Goal: Check status: Check status

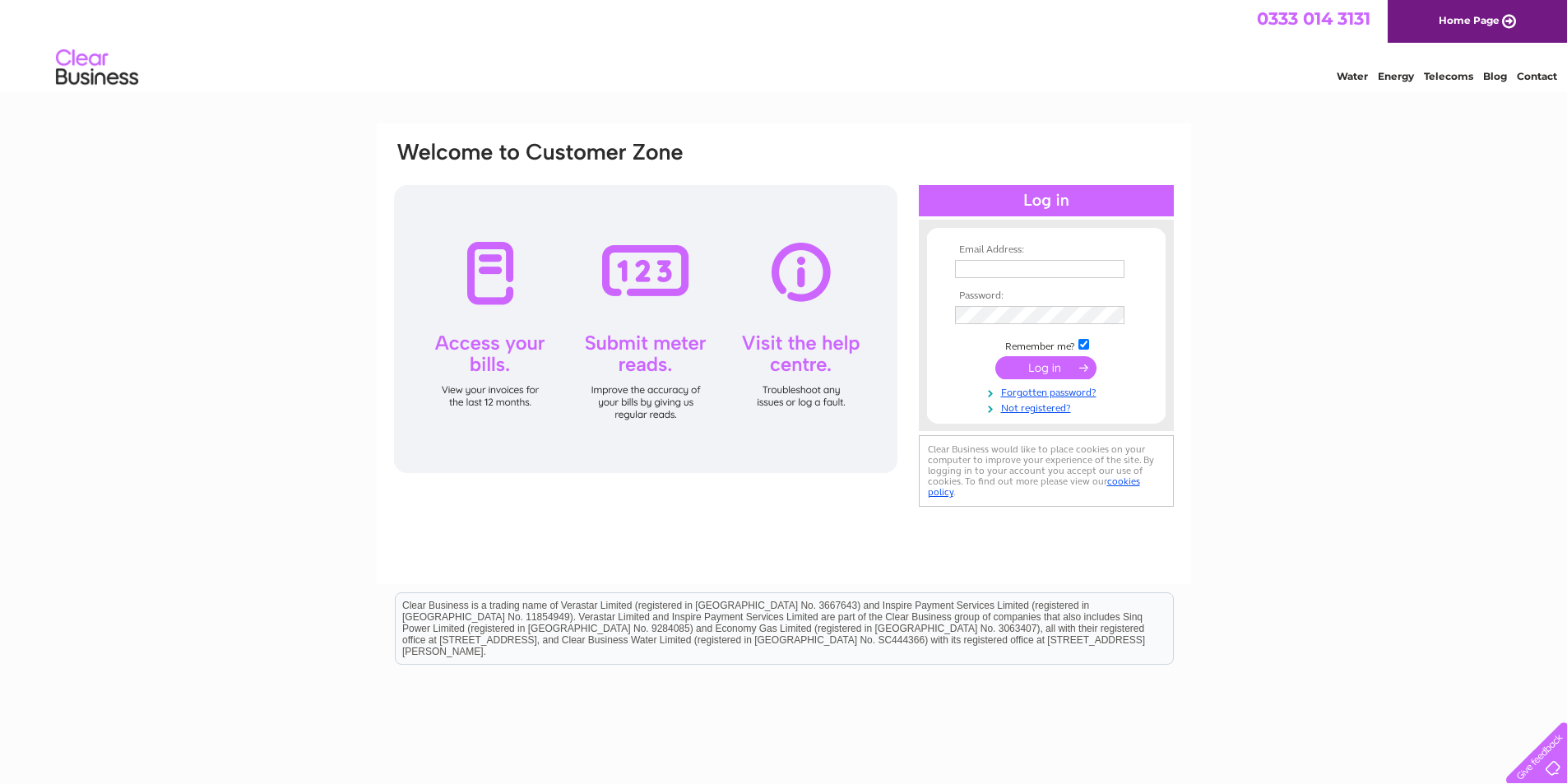
type input "ivcleeds@gmail.com"
click at [1036, 365] on input "submit" at bounding box center [1046, 368] width 101 height 23
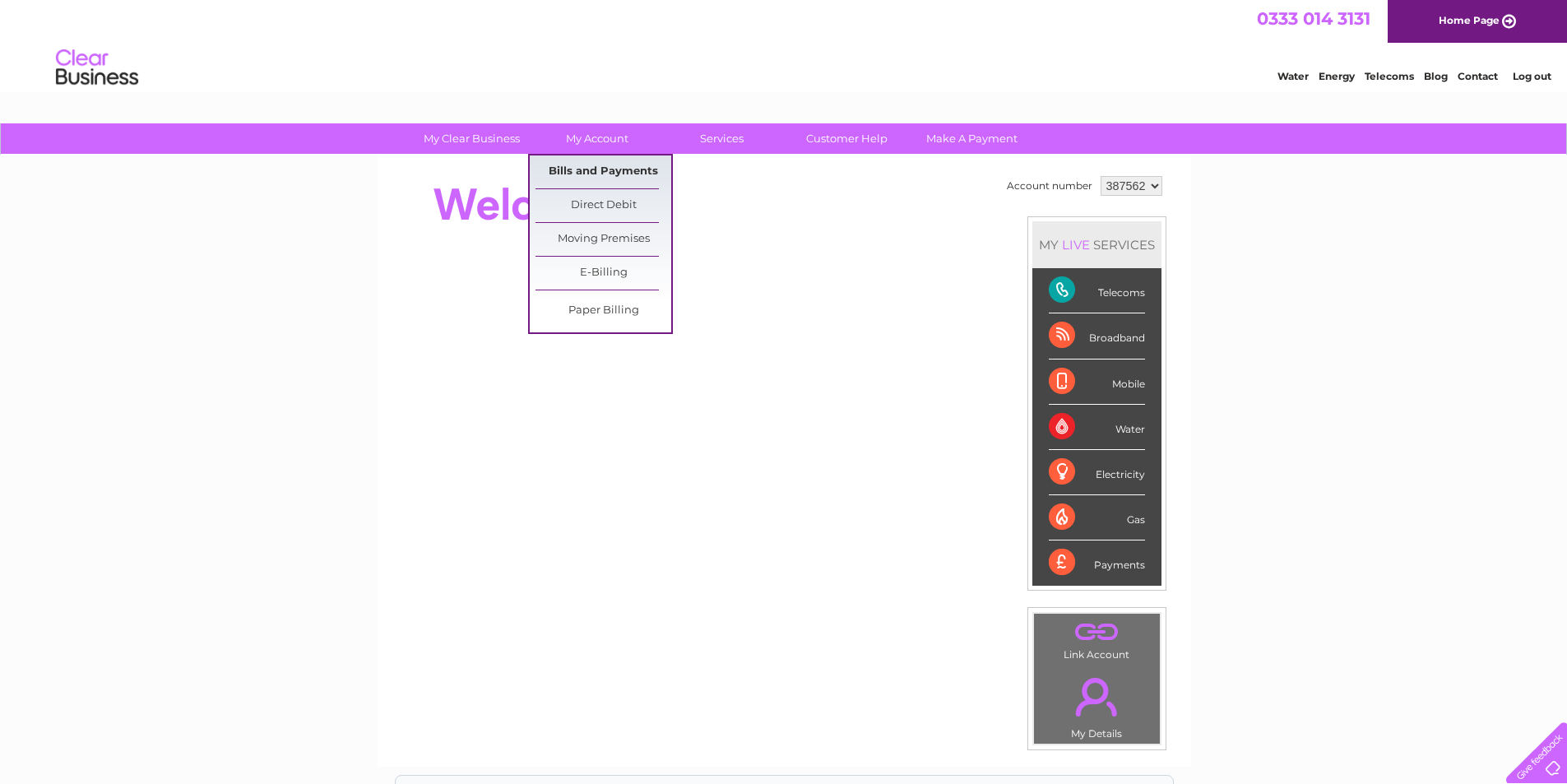
click at [617, 168] on link "Bills and Payments" at bounding box center [603, 172] width 136 height 33
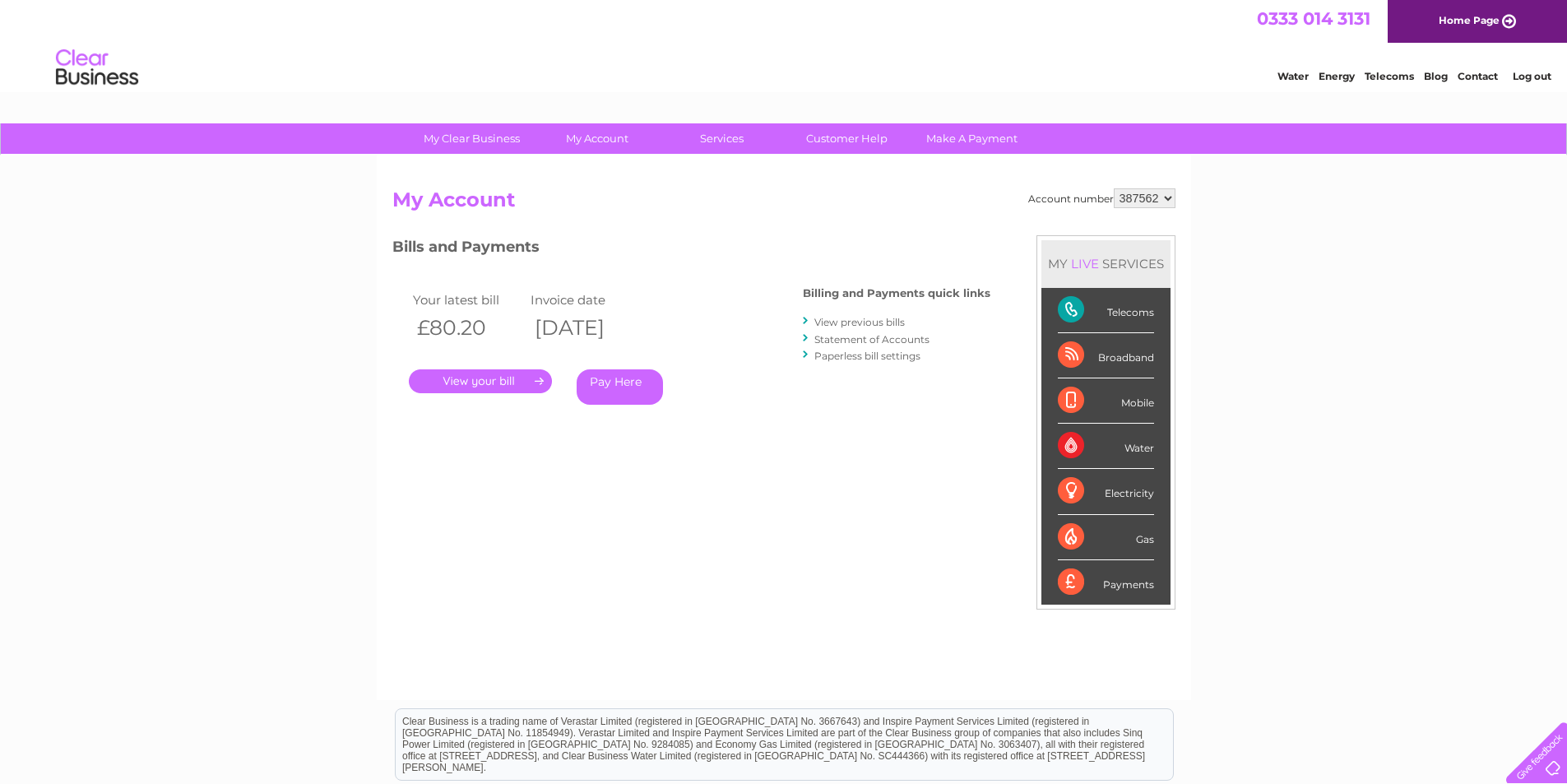
click at [496, 384] on link "." at bounding box center [481, 381] width 143 height 24
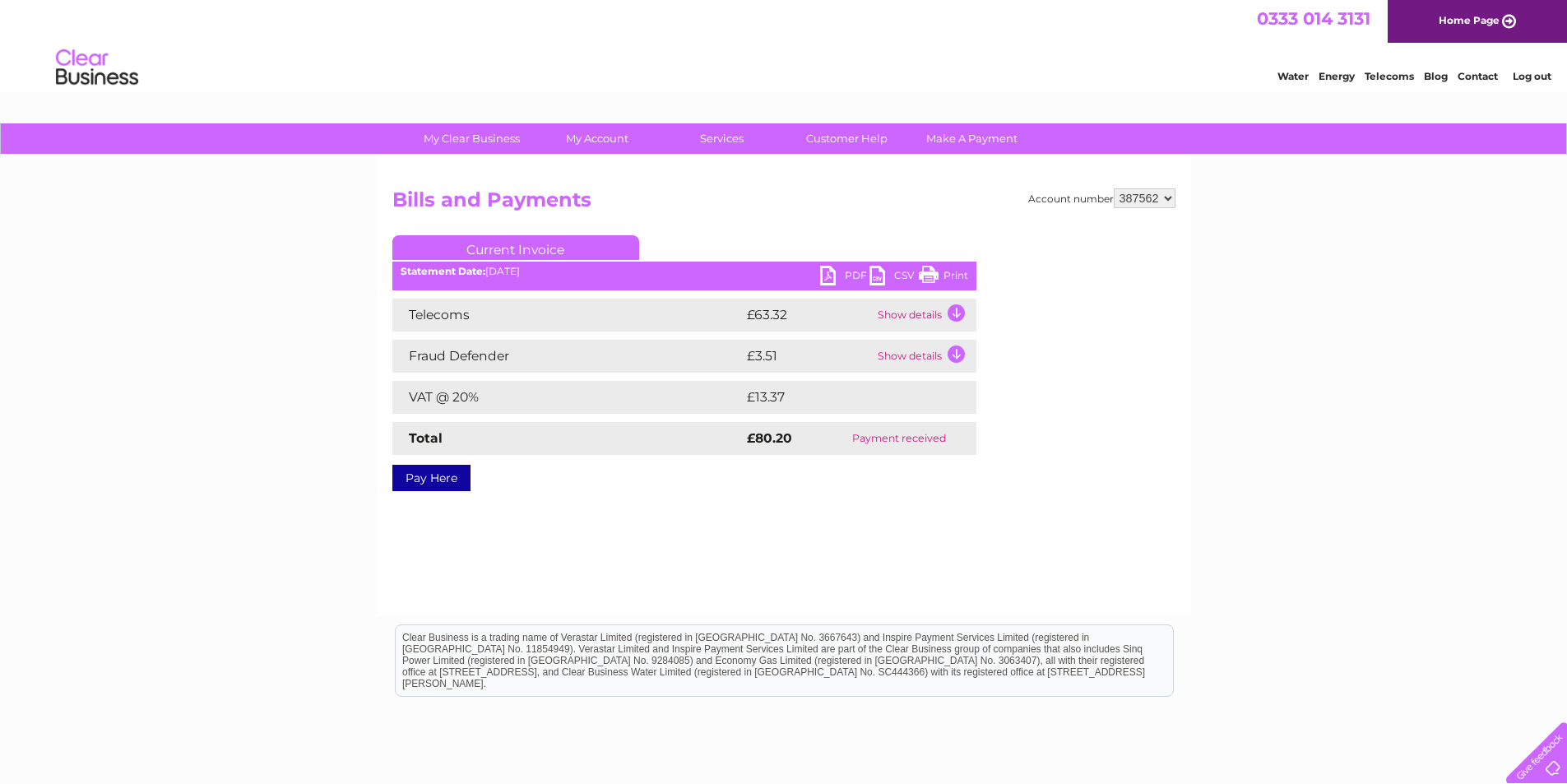
click at [835, 278] on link "PDF" at bounding box center [845, 277] width 49 height 24
